Goal: Find specific page/section: Find specific page/section

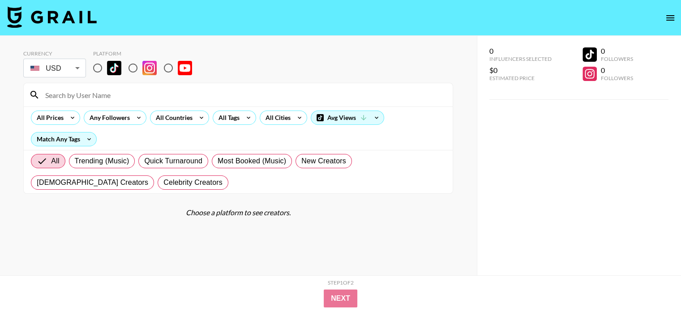
click at [136, 68] on input "radio" at bounding box center [133, 68] width 19 height 19
radio input "true"
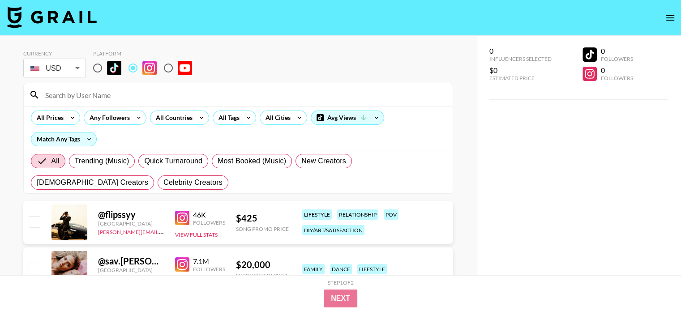
click at [137, 93] on input at bounding box center [243, 95] width 407 height 14
paste input "accessible.adventures"
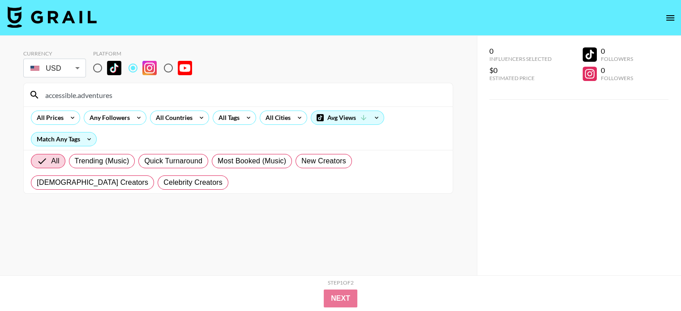
click at [141, 96] on input "accessible.adventures" at bounding box center [243, 95] width 407 height 14
paste input "baileyreaganx"
click at [189, 98] on input "baileyreaganx" at bounding box center [243, 95] width 407 height 14
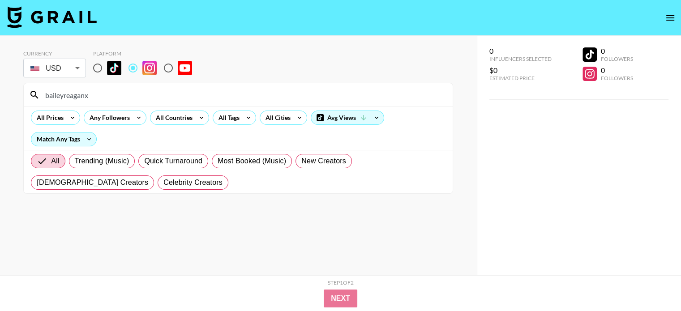
click at [189, 98] on input "baileyreaganx" at bounding box center [243, 95] width 407 height 14
paste input "widbin_world"
click at [170, 97] on input "widbin_world" at bounding box center [243, 95] width 407 height 14
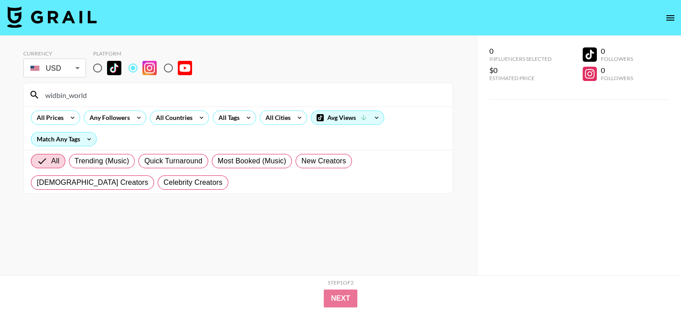
click at [170, 97] on input "widbin_world" at bounding box center [243, 95] width 407 height 14
paste input "madisontevlin"
click at [159, 93] on input "madisontevlin" at bounding box center [243, 95] width 407 height 14
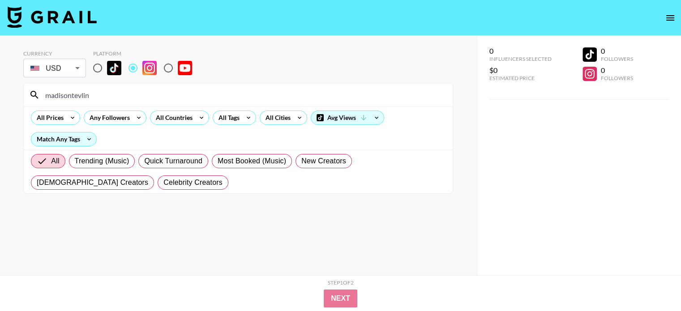
paste input "lauramichelle_713"
click at [121, 90] on input "lauramichelle_713" at bounding box center [243, 95] width 407 height 14
paste input "tinklesherpants"
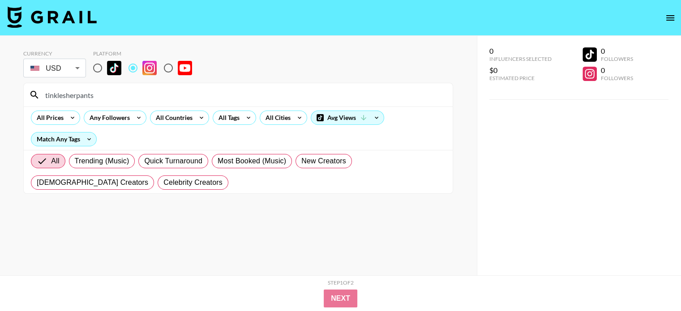
click at [199, 95] on input "tinklesherpants" at bounding box center [243, 95] width 407 height 14
paste input "itsamarylittlelife"
click at [171, 94] on input "itsamarylittlelife" at bounding box center [243, 95] width 407 height 14
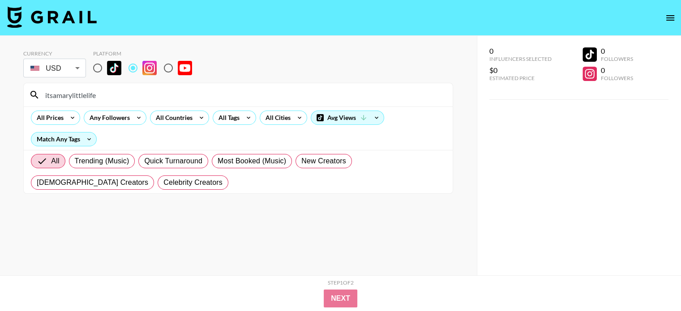
click at [171, 94] on input "itsamarylittlelife" at bounding box center [243, 95] width 407 height 14
paste input "@thisishowwebingham"
click at [127, 97] on input "@thisishowwebingham" at bounding box center [243, 95] width 407 height 14
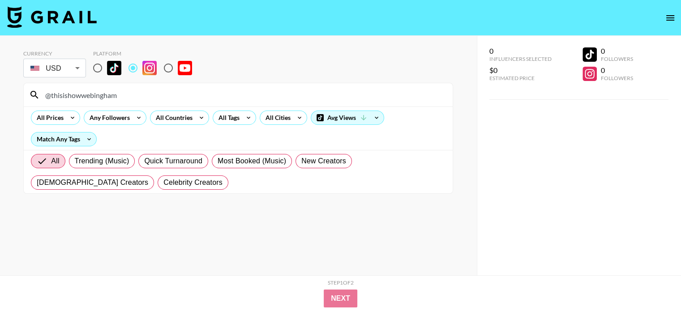
click at [127, 97] on input "@thisishowwebingham" at bounding box center [243, 95] width 407 height 14
paste input "discover_with_dallas"
click at [115, 88] on input "discover_with_dallas" at bounding box center [243, 95] width 407 height 14
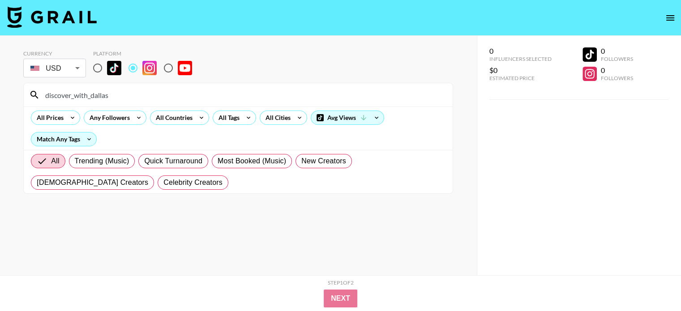
paste input "itsourwonderfullife"
click at [138, 97] on input "itsourwonderfullife" at bounding box center [243, 95] width 407 height 14
paste input "twins.by.the.beach"
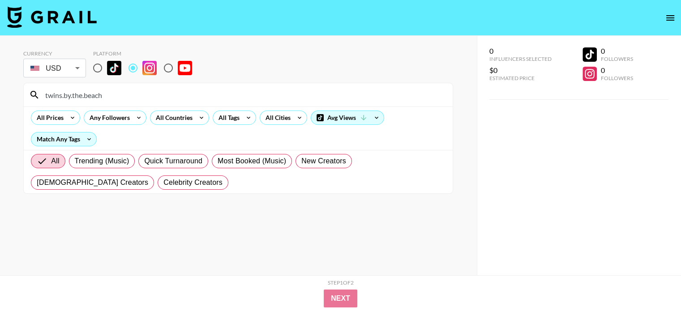
click at [167, 100] on input "twins.by.the.beach" at bounding box center [243, 95] width 407 height 14
paste input "he.mellors"
click at [133, 97] on input "the.mellors" at bounding box center [243, 95] width 407 height 14
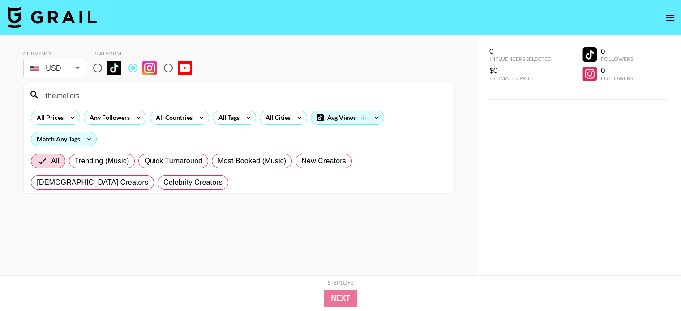
click at [133, 97] on input "the.mellors" at bounding box center [243, 95] width 407 height 14
paste input "jasylifestyle"
click at [124, 98] on input "jasylifestyle" at bounding box center [243, 95] width 407 height 14
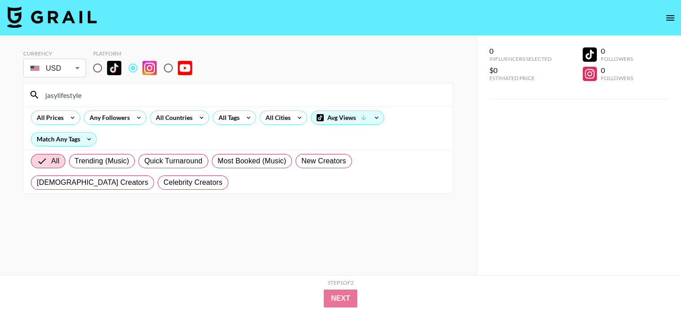
click at [124, 98] on input "jasylifestyle" at bounding box center [243, 95] width 407 height 14
paste input "caitliniola"
click at [118, 92] on input "caitliniola" at bounding box center [243, 95] width 407 height 14
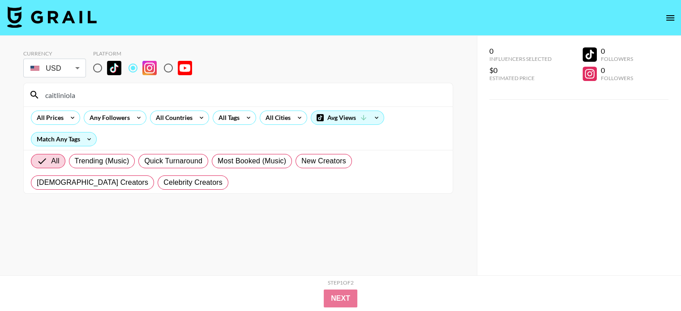
paste input "nailswithhaylee"
click at [178, 90] on input "nailswithhaylee" at bounding box center [243, 95] width 407 height 14
paste input "askinem"
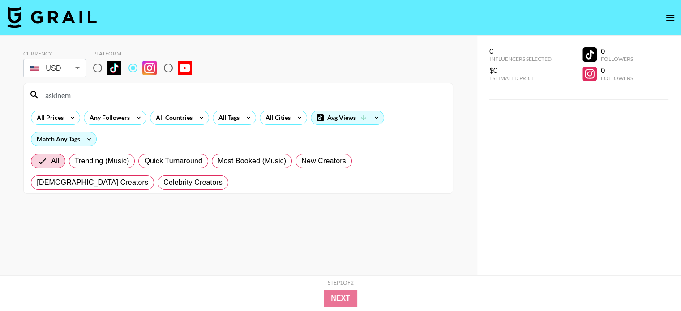
click at [154, 96] on input "askinem" at bounding box center [243, 95] width 407 height 14
paste input "victoriaxlightfoot"
click at [118, 99] on input "victoriaxlightfoot" at bounding box center [243, 95] width 407 height 14
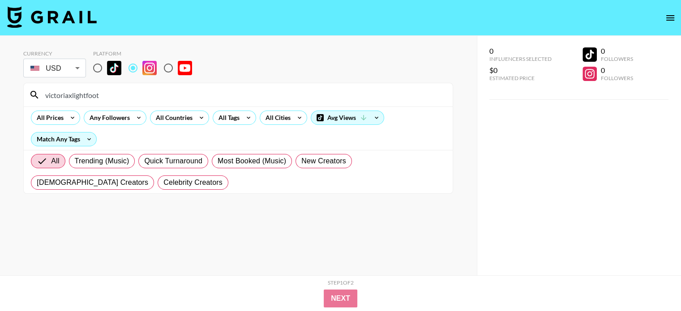
click at [118, 99] on input "victoriaxlightfoot" at bounding box center [243, 95] width 407 height 14
paste input "restockmyhome"
click at [178, 97] on input "restockmyhome" at bounding box center [243, 95] width 407 height 14
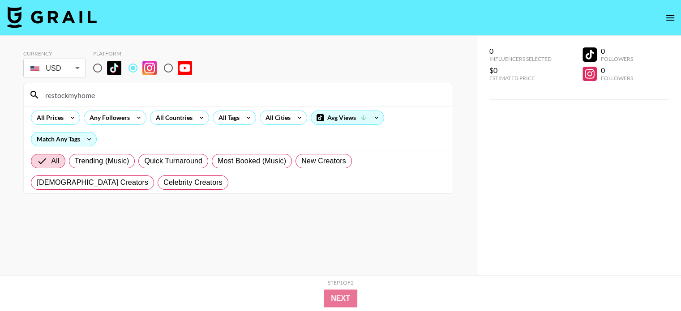
click at [178, 97] on input "restockmyhome" at bounding box center [243, 95] width 407 height 14
paste input "mikayla.[PERSON_NAME]"
click at [148, 92] on input "mikayla.[PERSON_NAME]" at bounding box center [243, 95] width 407 height 14
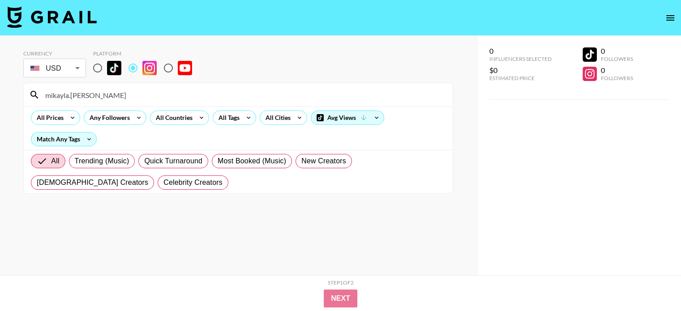
paste input "taliamaizels"
click at [180, 100] on input "mikayla.[PERSON_NAME]" at bounding box center [243, 95] width 407 height 14
paste input "/maddie.[PERSON_NAME]"
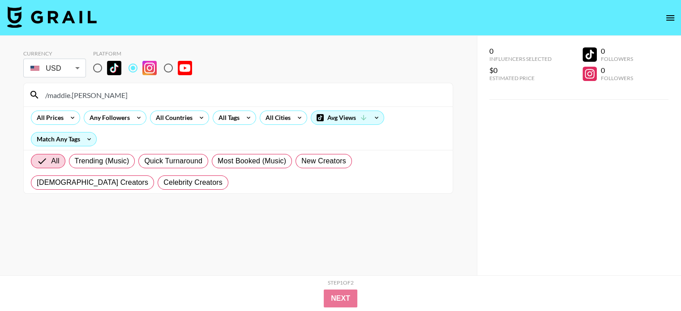
paste input "stylecusp"
click at [261, 94] on input "stylecusp" at bounding box center [243, 95] width 407 height 14
paste input "kaylamoliveira"
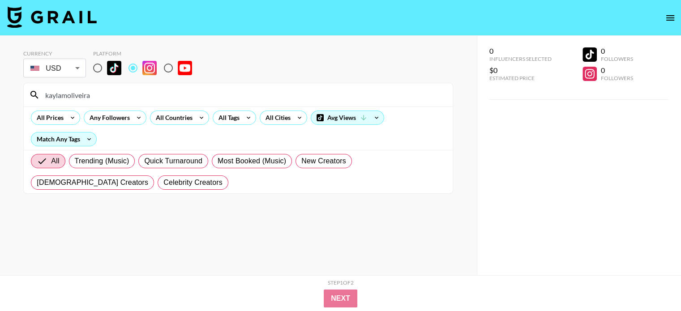
click at [227, 102] on div "kaylamoliveira" at bounding box center [238, 94] width 429 height 23
click at [227, 97] on input "kaylamoliveira" at bounding box center [243, 95] width 407 height 14
paste input "trishsips"
click at [269, 94] on input "trishsips" at bounding box center [243, 95] width 407 height 14
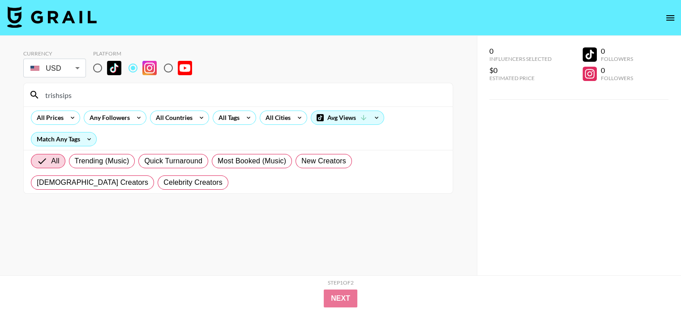
click at [269, 94] on input "trishsips" at bounding box center [243, 95] width 407 height 14
paste input "_bigheartlittleminds_"
click at [284, 90] on input "_bigheartlittleminds_" at bounding box center [243, 95] width 407 height 14
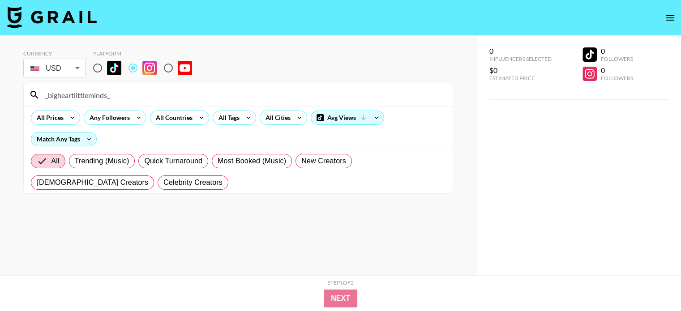
click at [284, 90] on input "_bigheartlittleminds_" at bounding box center [243, 95] width 407 height 14
paste input "thechrustal"
click at [208, 95] on input "thechrustal" at bounding box center [243, 95] width 407 height 14
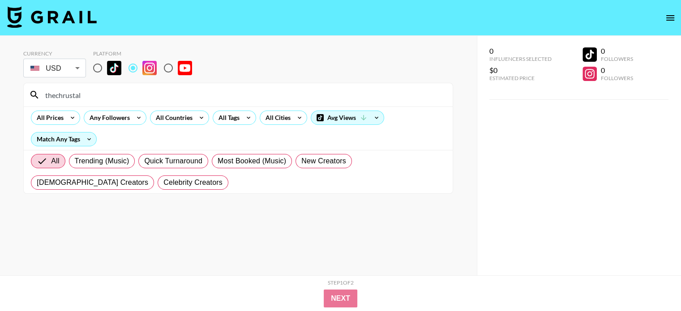
paste input "wlytmab"
type input "wlytmab"
